Goal: Find specific page/section: Find specific page/section

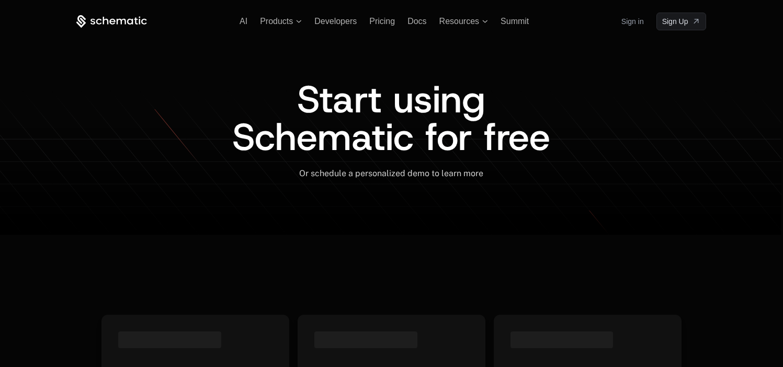
click at [642, 18] on link "Sign in" at bounding box center [632, 21] width 22 height 17
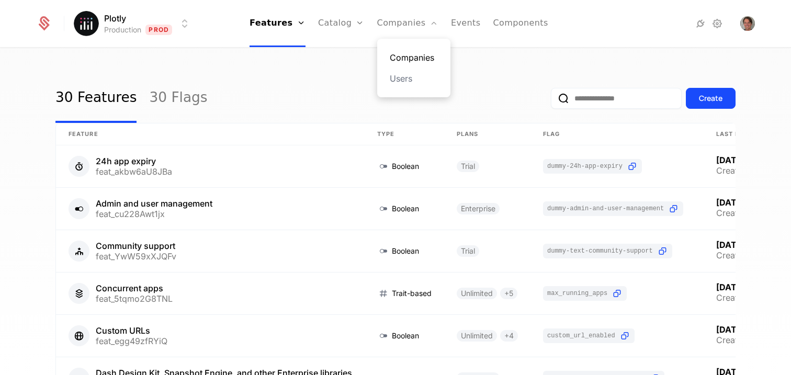
click at [405, 60] on link "Companies" at bounding box center [414, 57] width 48 height 13
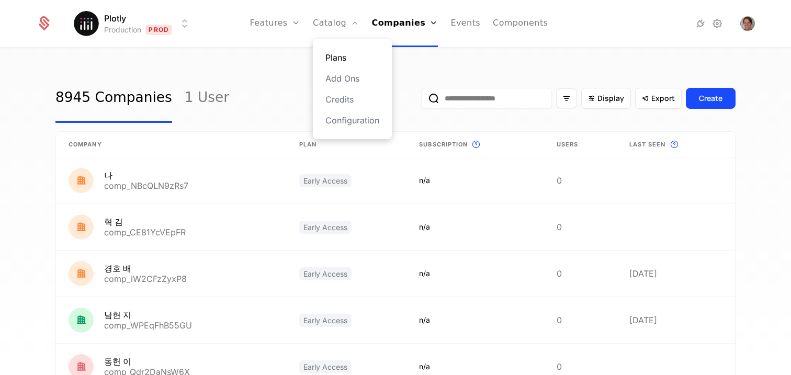
click at [335, 52] on link "Plans" at bounding box center [352, 57] width 54 height 13
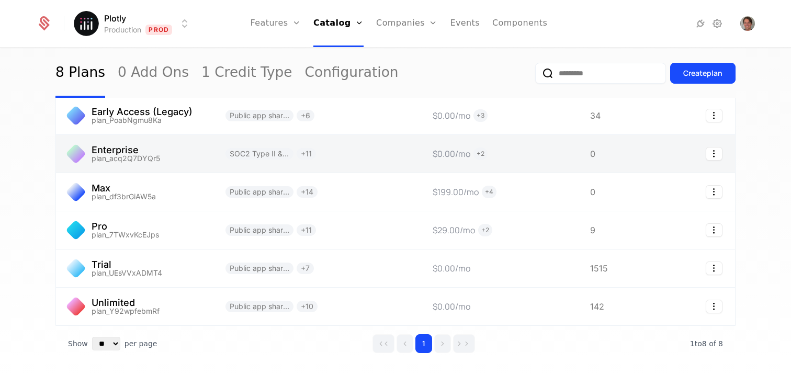
scroll to position [127, 0]
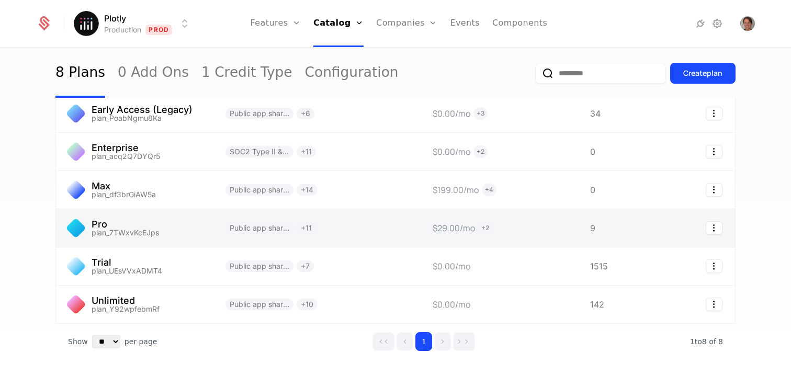
click at [106, 225] on link at bounding box center [134, 228] width 157 height 38
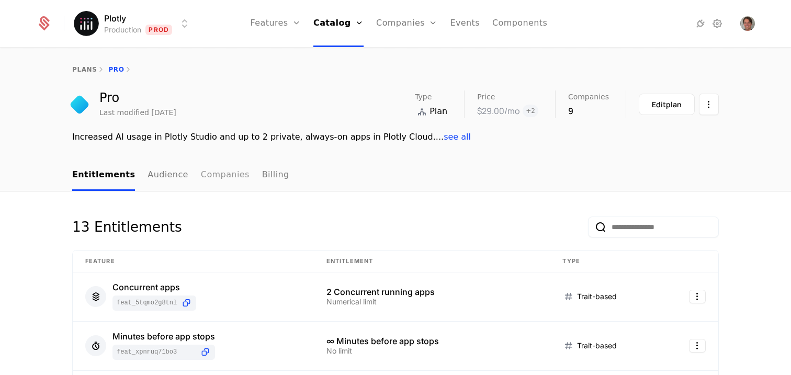
click at [217, 178] on link "Companies" at bounding box center [225, 175] width 49 height 31
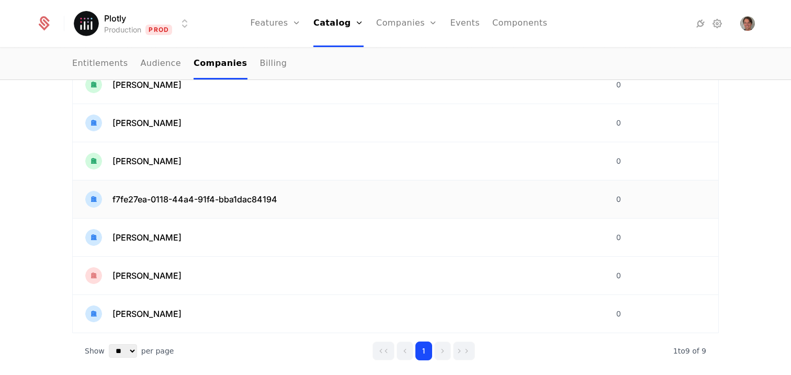
scroll to position [302, 0]
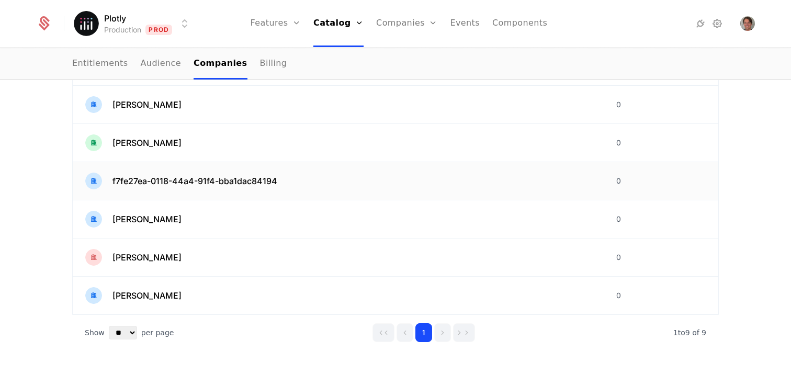
click at [228, 178] on span "f7fe27ea-0118-44a4-91f4-bba1dac84194" at bounding box center [194, 181] width 165 height 13
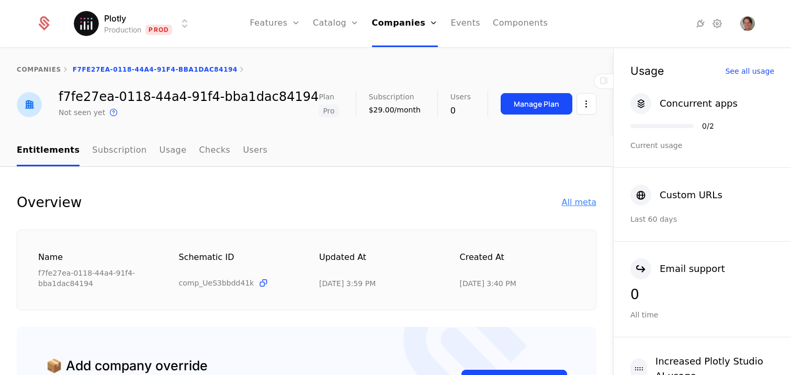
click at [569, 207] on div "All meta" at bounding box center [579, 202] width 35 height 13
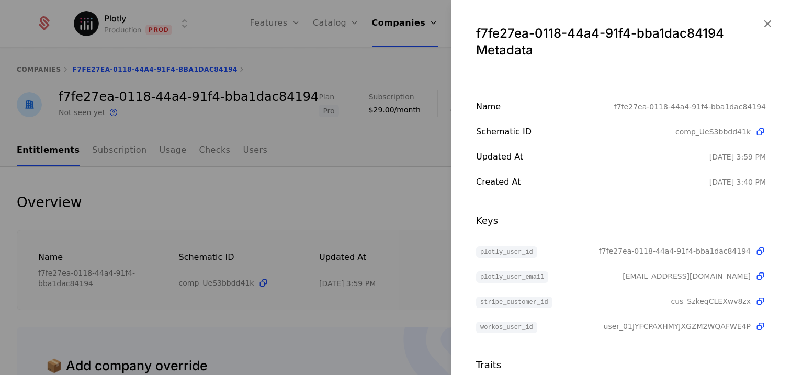
click at [337, 198] on div at bounding box center [395, 187] width 791 height 375
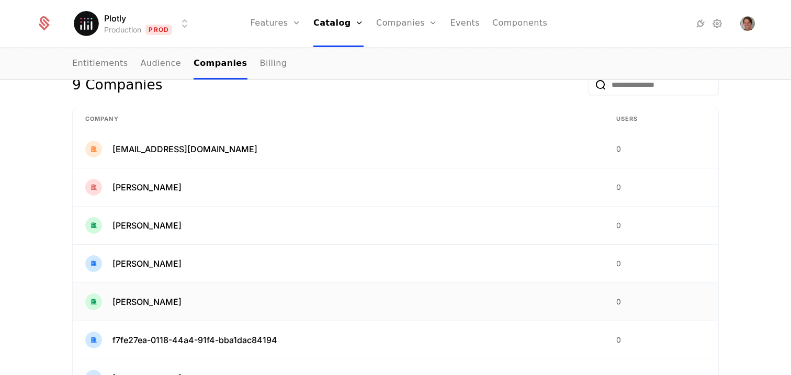
scroll to position [40, 0]
